Goal: Task Accomplishment & Management: Complete application form

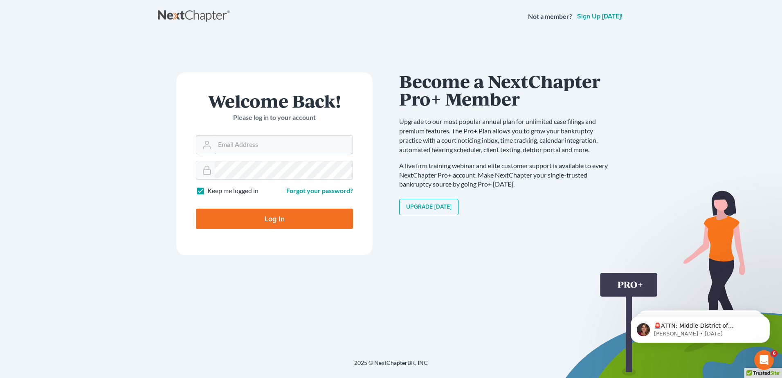
type input "[EMAIL_ADDRESS][DOMAIN_NAME]"
click at [245, 219] on input "Log In" at bounding box center [274, 218] width 157 height 20
type input "Thinking..."
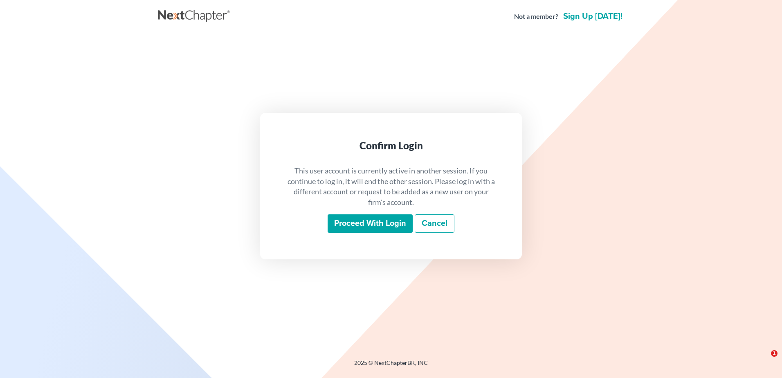
click at [367, 226] on input "Proceed with login" at bounding box center [369, 223] width 85 height 19
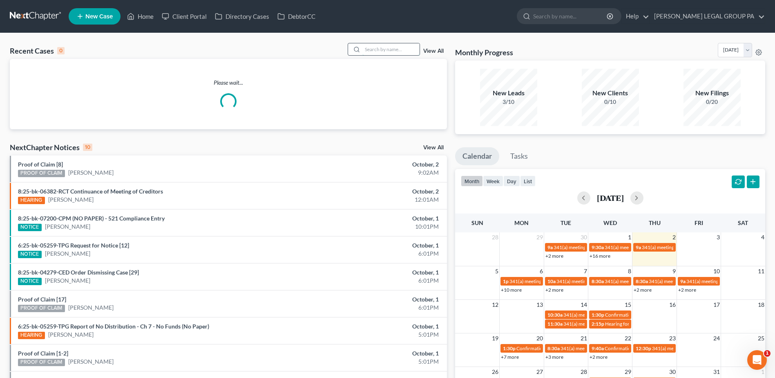
click at [401, 54] on input "search" at bounding box center [391, 49] width 57 height 12
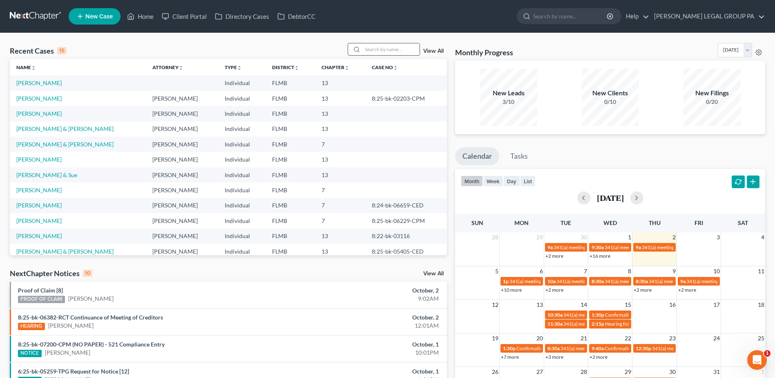
paste input "Sanchez"
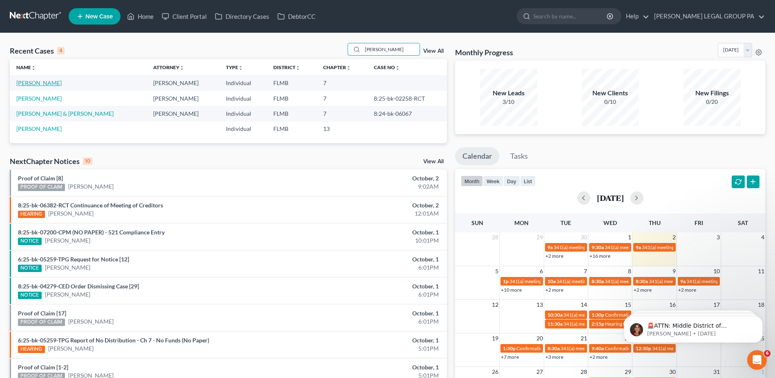
type input "Sanchez"
click at [34, 83] on link "Sanchez, Nuria" at bounding box center [38, 82] width 45 height 7
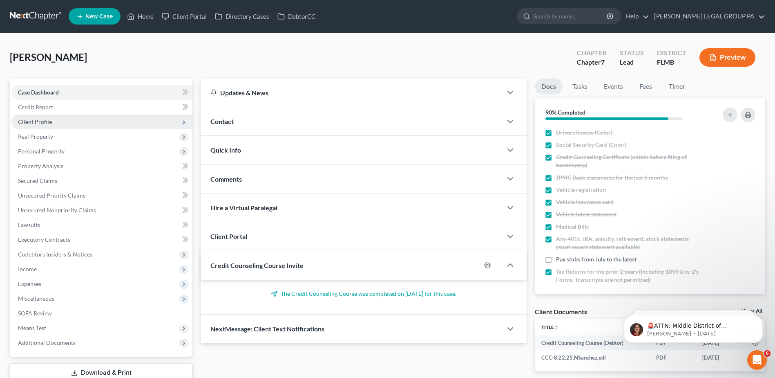
click at [31, 123] on span "Client Profile" at bounding box center [35, 121] width 34 height 7
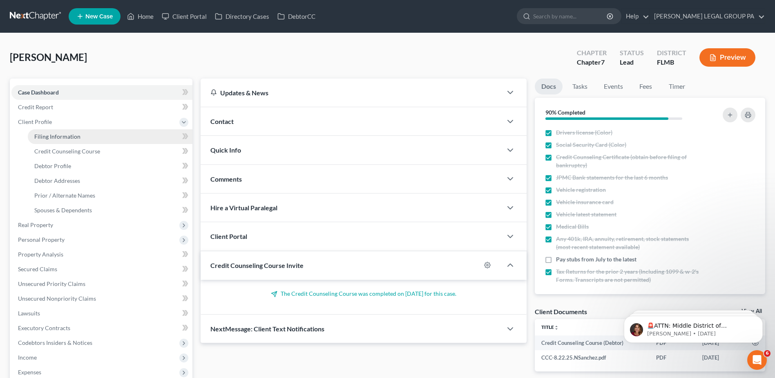
click at [51, 134] on span "Filing Information" at bounding box center [57, 136] width 46 height 7
select select "1"
select select "0"
select select "9"
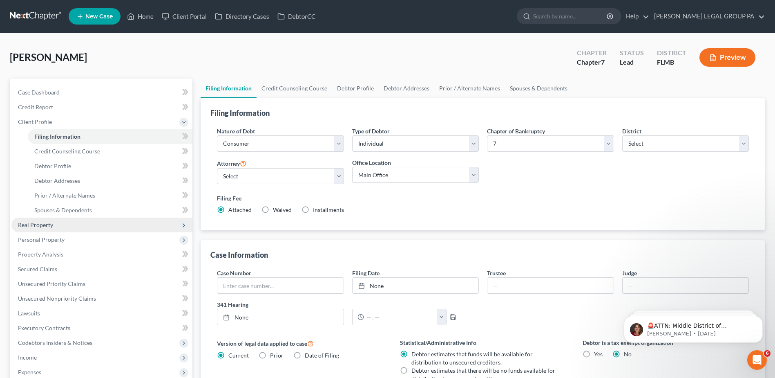
click at [73, 227] on span "Real Property" at bounding box center [101, 224] width 181 height 15
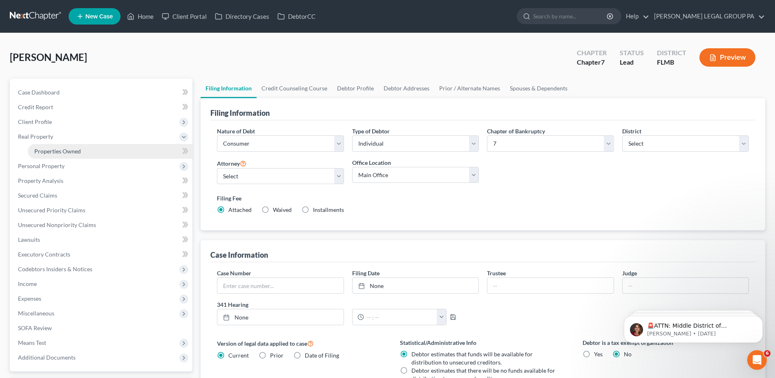
click at [45, 148] on span "Properties Owned" at bounding box center [57, 151] width 47 height 7
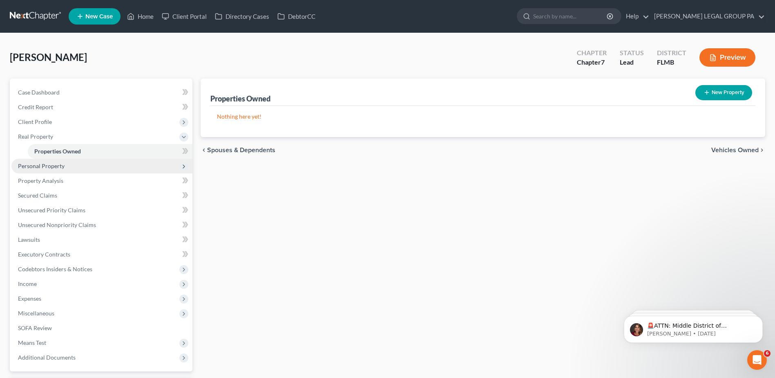
click at [53, 165] on span "Personal Property" at bounding box center [41, 165] width 47 height 7
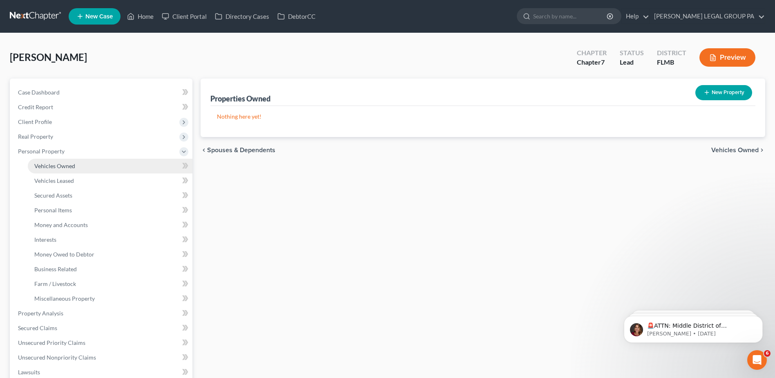
click at [48, 162] on span "Vehicles Owned" at bounding box center [54, 165] width 41 height 7
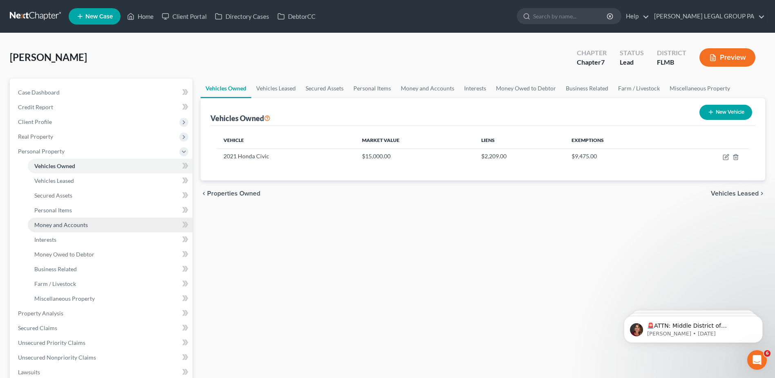
click at [63, 228] on link "Money and Accounts" at bounding box center [110, 224] width 165 height 15
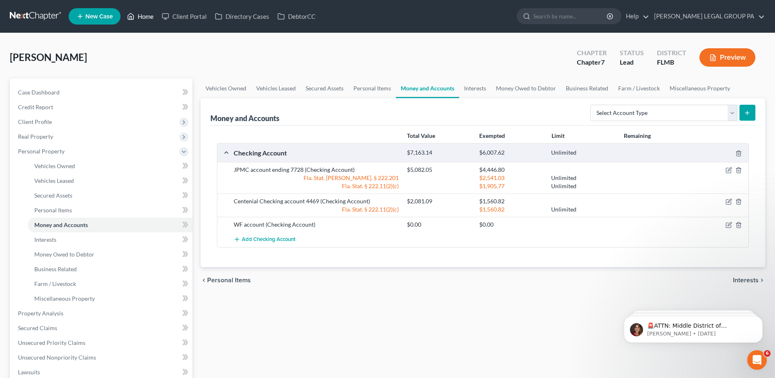
click at [139, 15] on link "Home" at bounding box center [140, 16] width 35 height 15
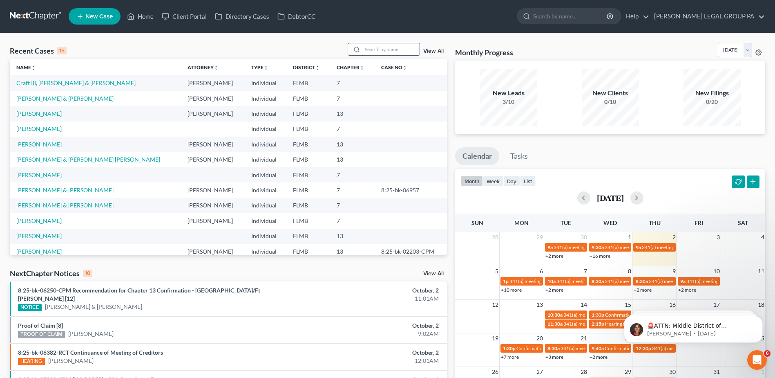
click at [370, 45] on input "search" at bounding box center [391, 49] width 57 height 12
paste input "Urso"
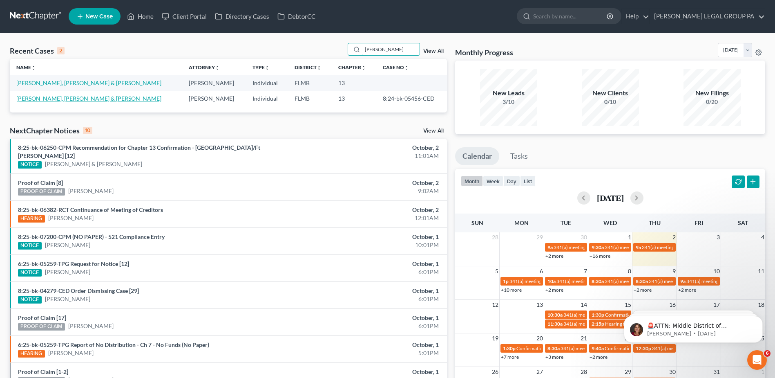
type input "Urso"
click at [72, 98] on link "Urso Jr., Thomas & Urso, Deborah" at bounding box center [88, 98] width 145 height 7
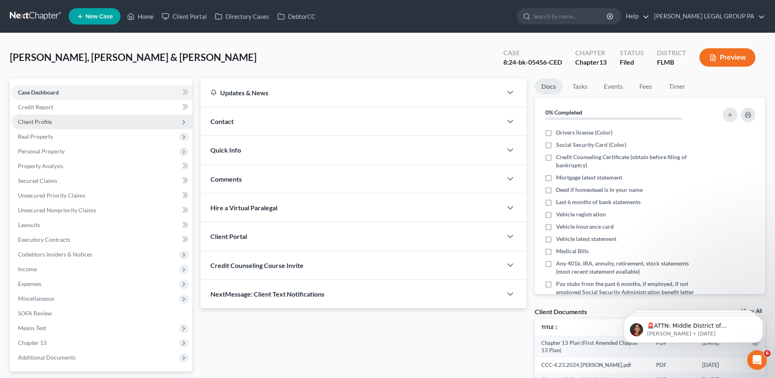
click at [32, 122] on span "Client Profile" at bounding box center [35, 121] width 34 height 7
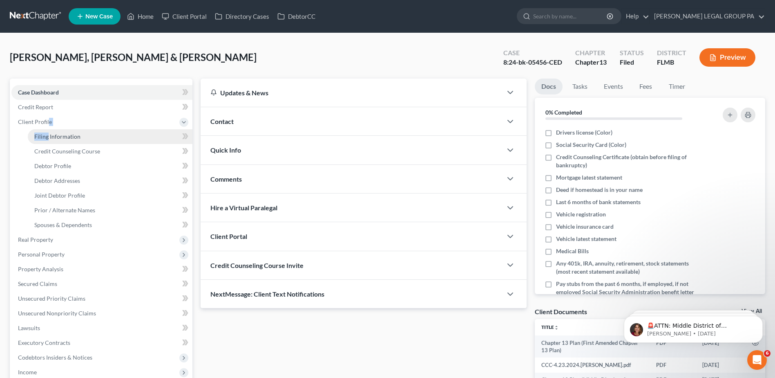
click at [48, 129] on li "Client Profile Filing Information Credit Counseling Course Debtor Profile Debto…" at bounding box center [101, 173] width 181 height 118
drag, startPoint x: 48, startPoint y: 130, endPoint x: 51, endPoint y: 137, distance: 7.3
click at [49, 132] on link "Filing Information" at bounding box center [110, 136] width 165 height 15
select select "1"
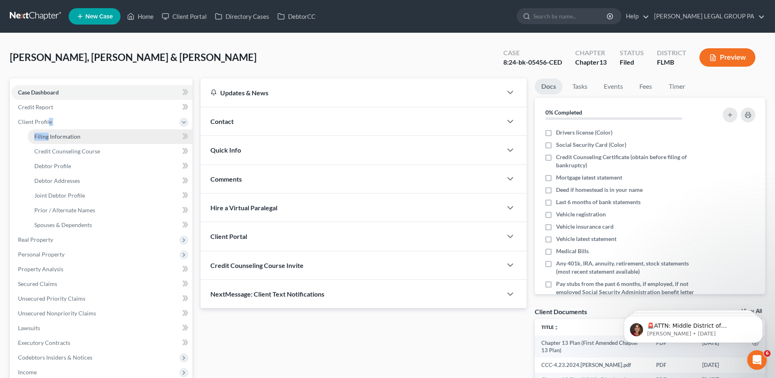
select select "3"
select select "15"
select select "0"
select select "9"
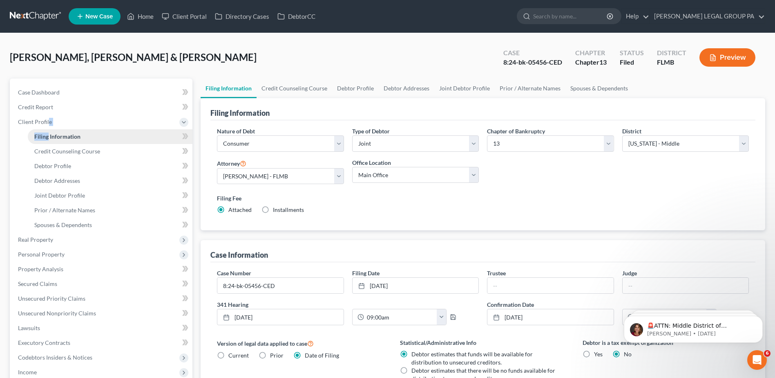
click at [51, 137] on span "Filing Information" at bounding box center [57, 136] width 46 height 7
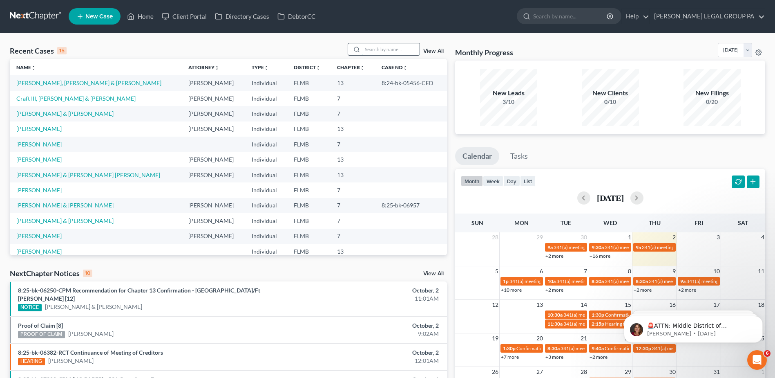
click at [364, 49] on input "search" at bounding box center [391, 49] width 57 height 12
paste input "Urso"
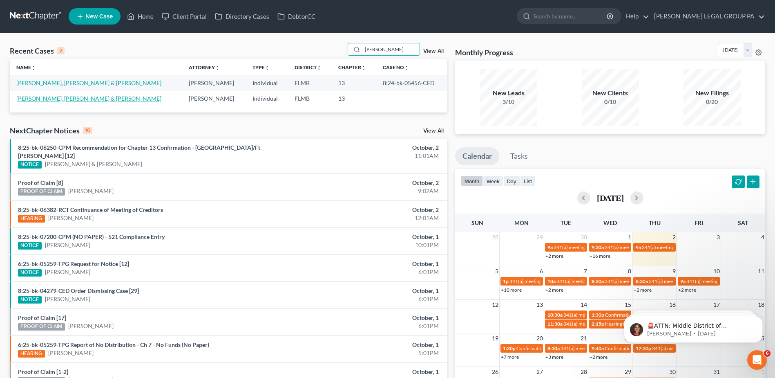
type input "Urso"
click at [69, 97] on link "Urso Jr, Thomas & Urso, Deborah" at bounding box center [88, 98] width 145 height 7
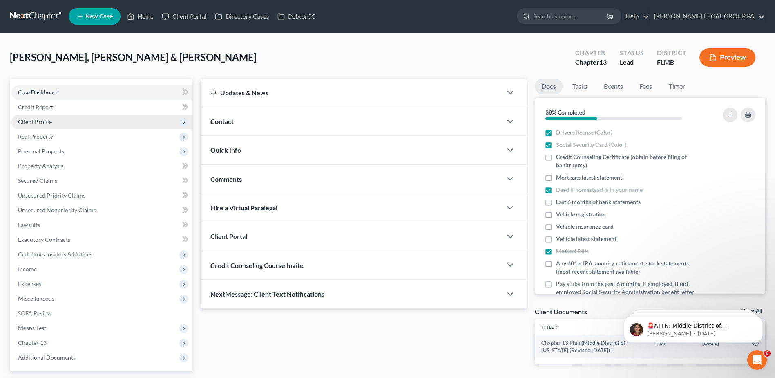
click at [39, 123] on span "Client Profile" at bounding box center [35, 121] width 34 height 7
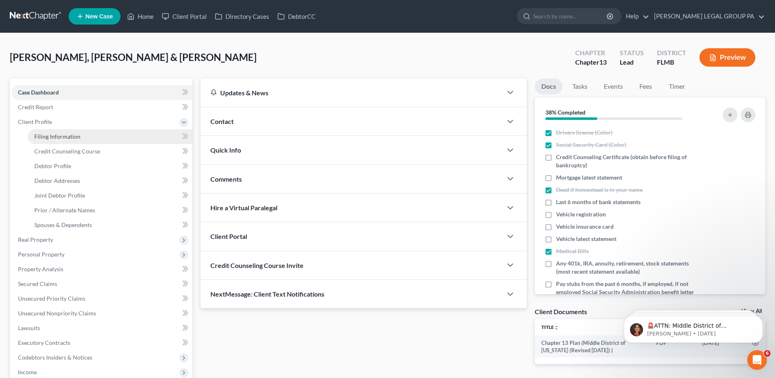
click at [43, 135] on span "Filing Information" at bounding box center [57, 136] width 46 height 7
select select "1"
select select "3"
select select "15"
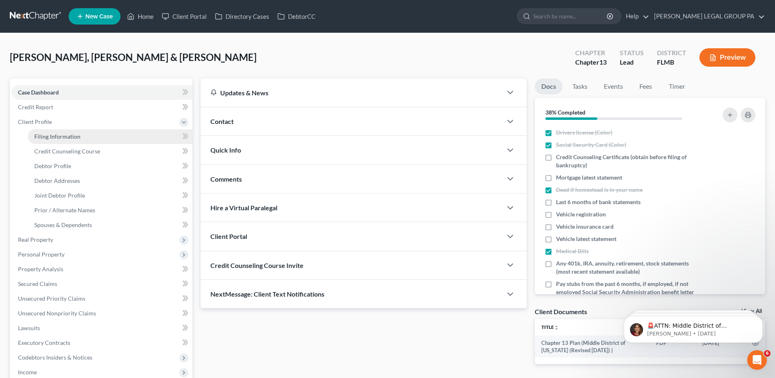
select select "0"
select select "9"
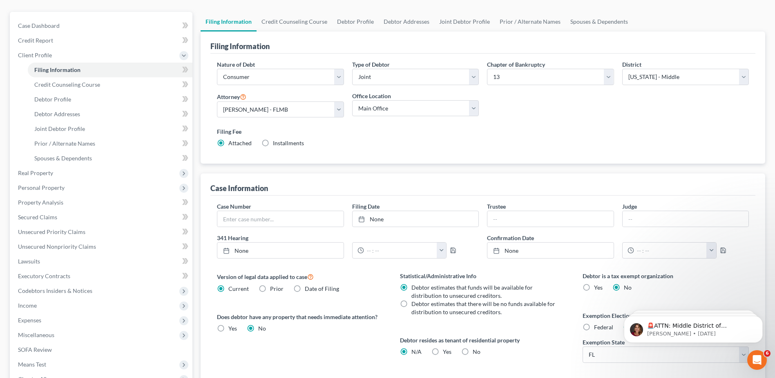
scroll to position [82, 0]
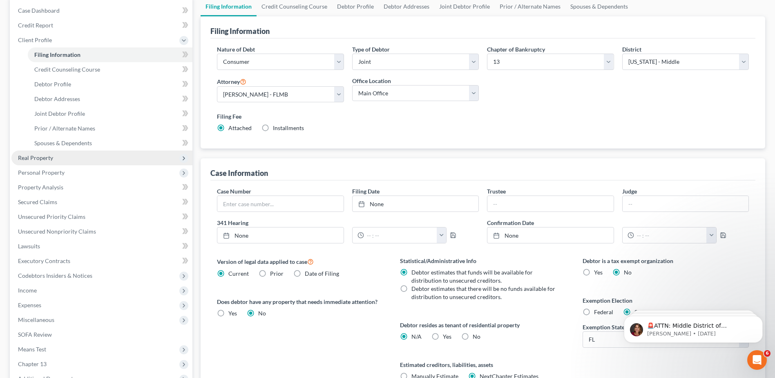
click at [58, 161] on span "Real Property" at bounding box center [101, 157] width 181 height 15
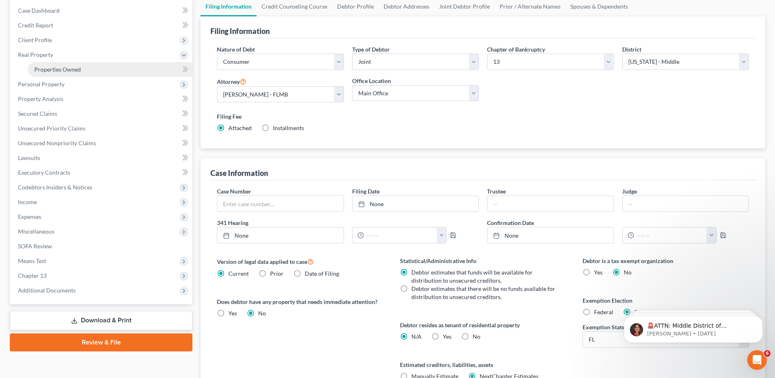
click at [64, 71] on span "Properties Owned" at bounding box center [57, 69] width 47 height 7
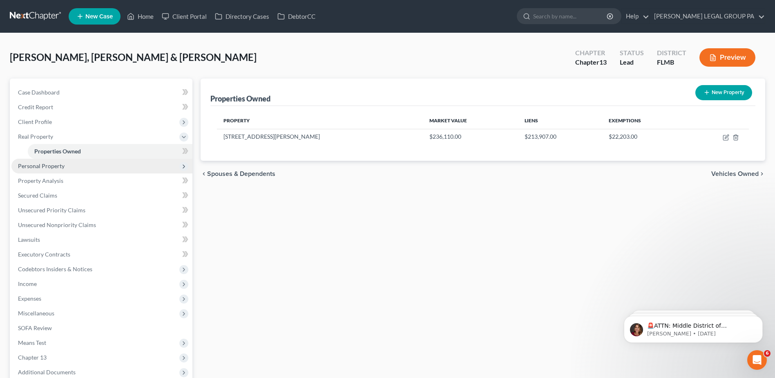
click at [51, 168] on span "Personal Property" at bounding box center [41, 165] width 47 height 7
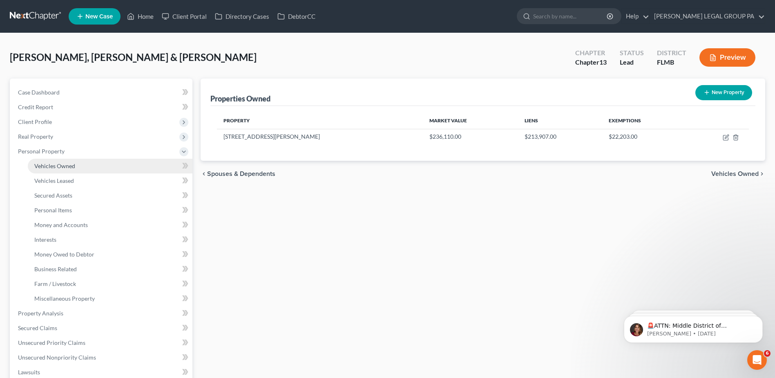
click at [55, 165] on span "Vehicles Owned" at bounding box center [54, 165] width 41 height 7
